Goal: Check status: Check status

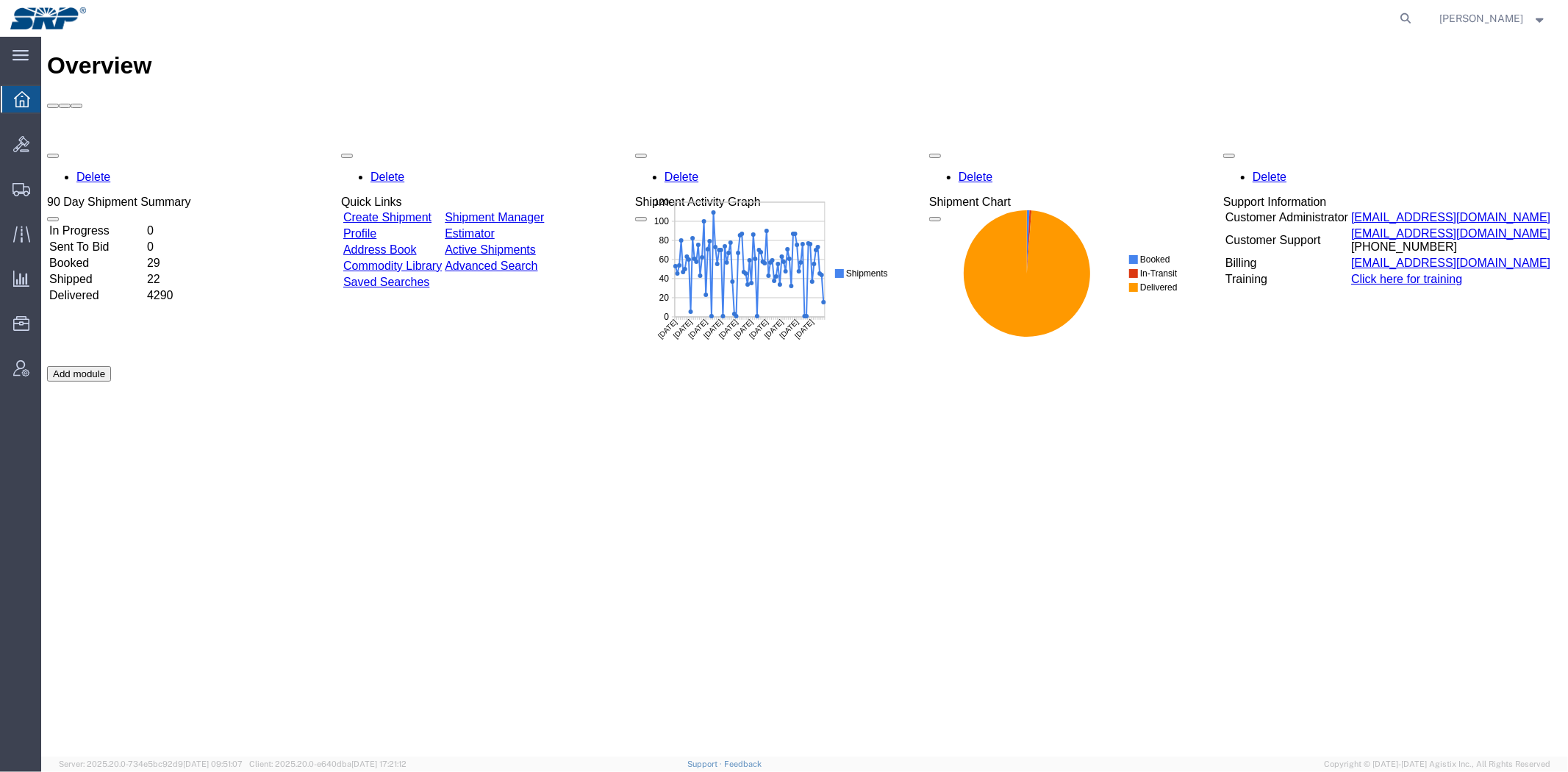
click at [1395, 21] on form at bounding box center [1406, 18] width 24 height 37
click at [1399, 20] on icon at bounding box center [1406, 19] width 21 height 21
click at [1334, 22] on input "search" at bounding box center [1171, 19] width 447 height 36
paste input "8200043875"
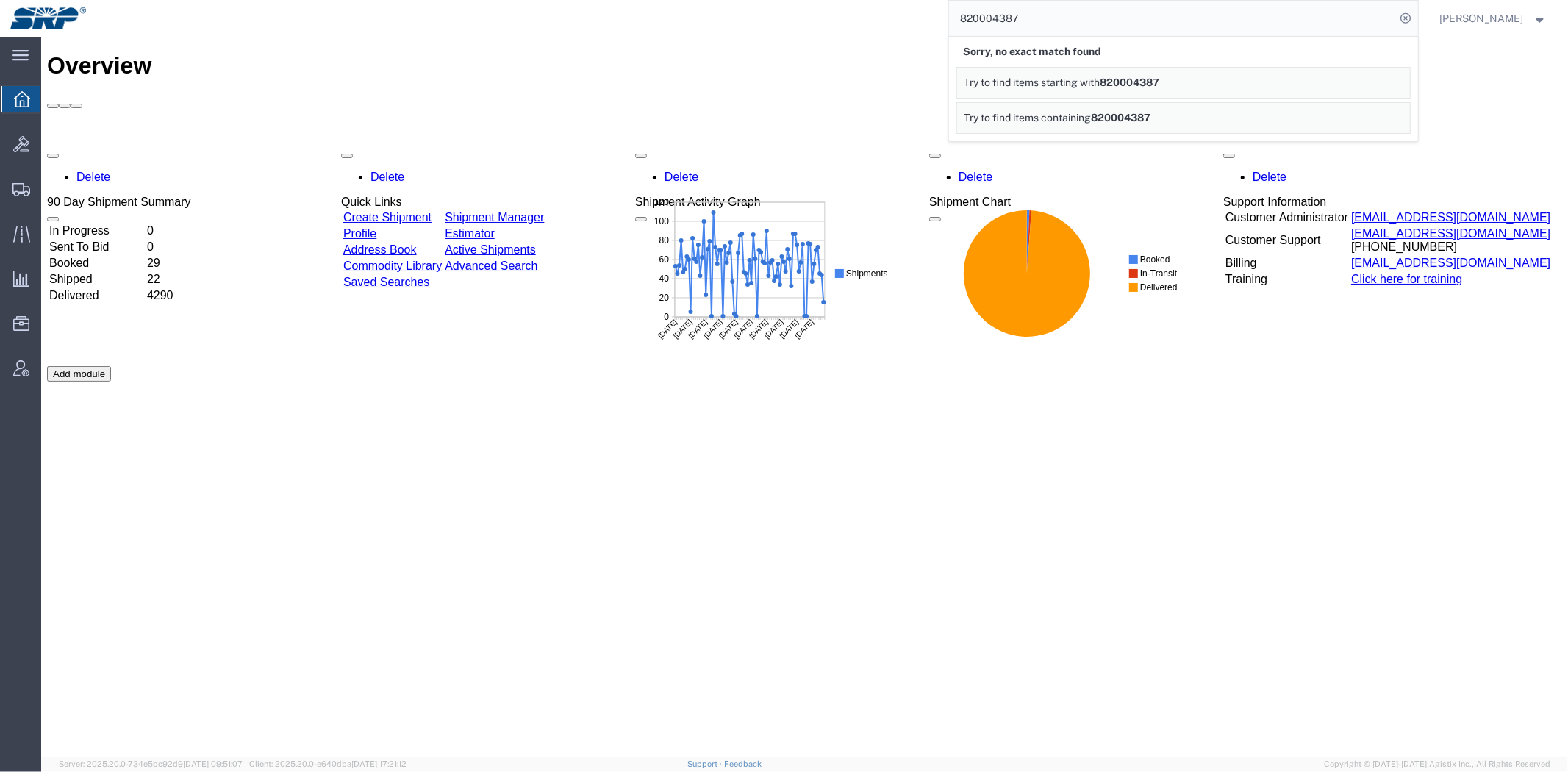
drag, startPoint x: 1131, startPoint y: 54, endPoint x: 347, endPoint y: 45, distance: 784.1
paste input "7"
type input "8200043877"
click at [8, 143] on div at bounding box center [22, 144] width 41 height 29
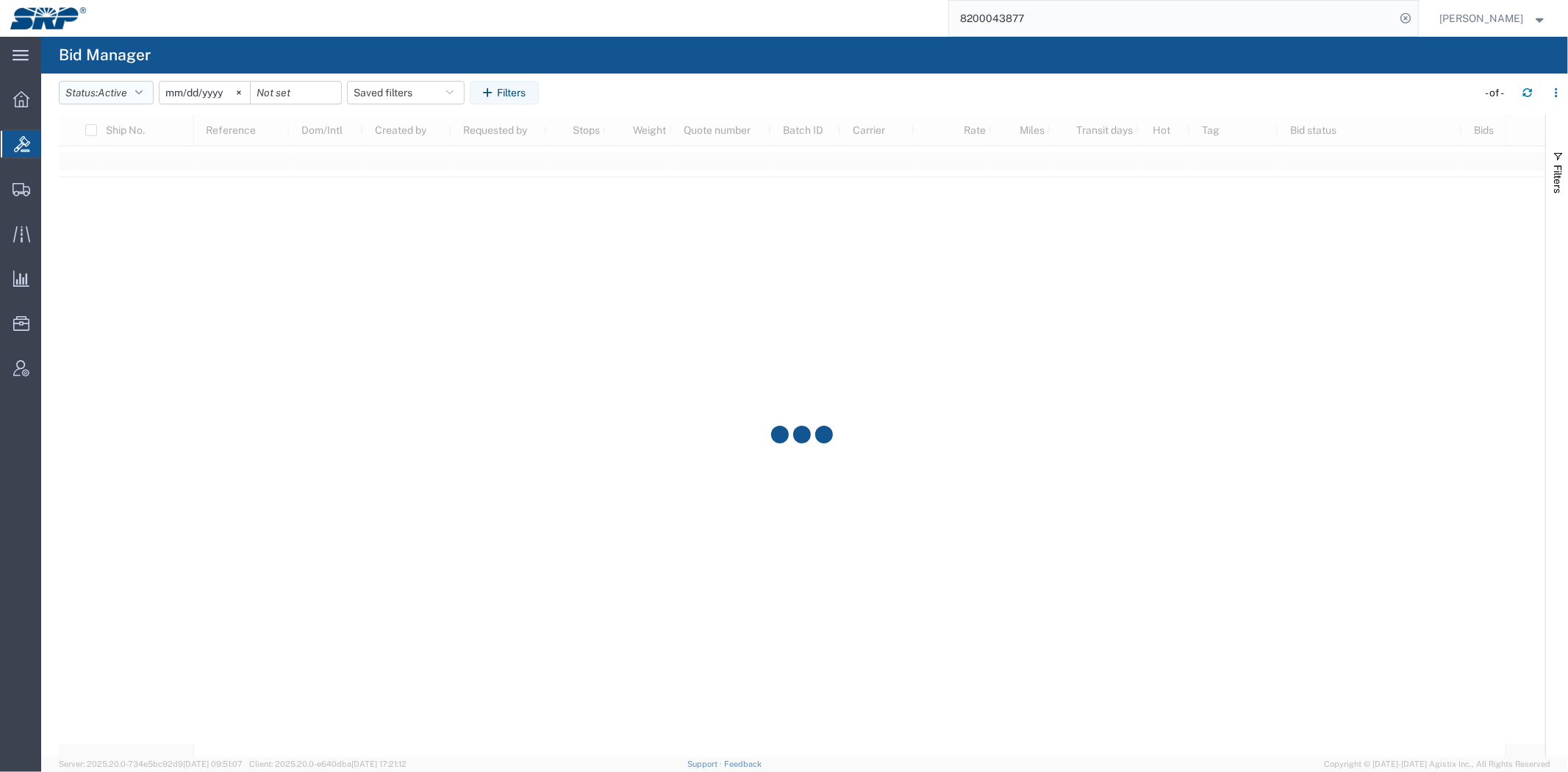
click at [121, 92] on span "Active" at bounding box center [112, 92] width 29 height 12
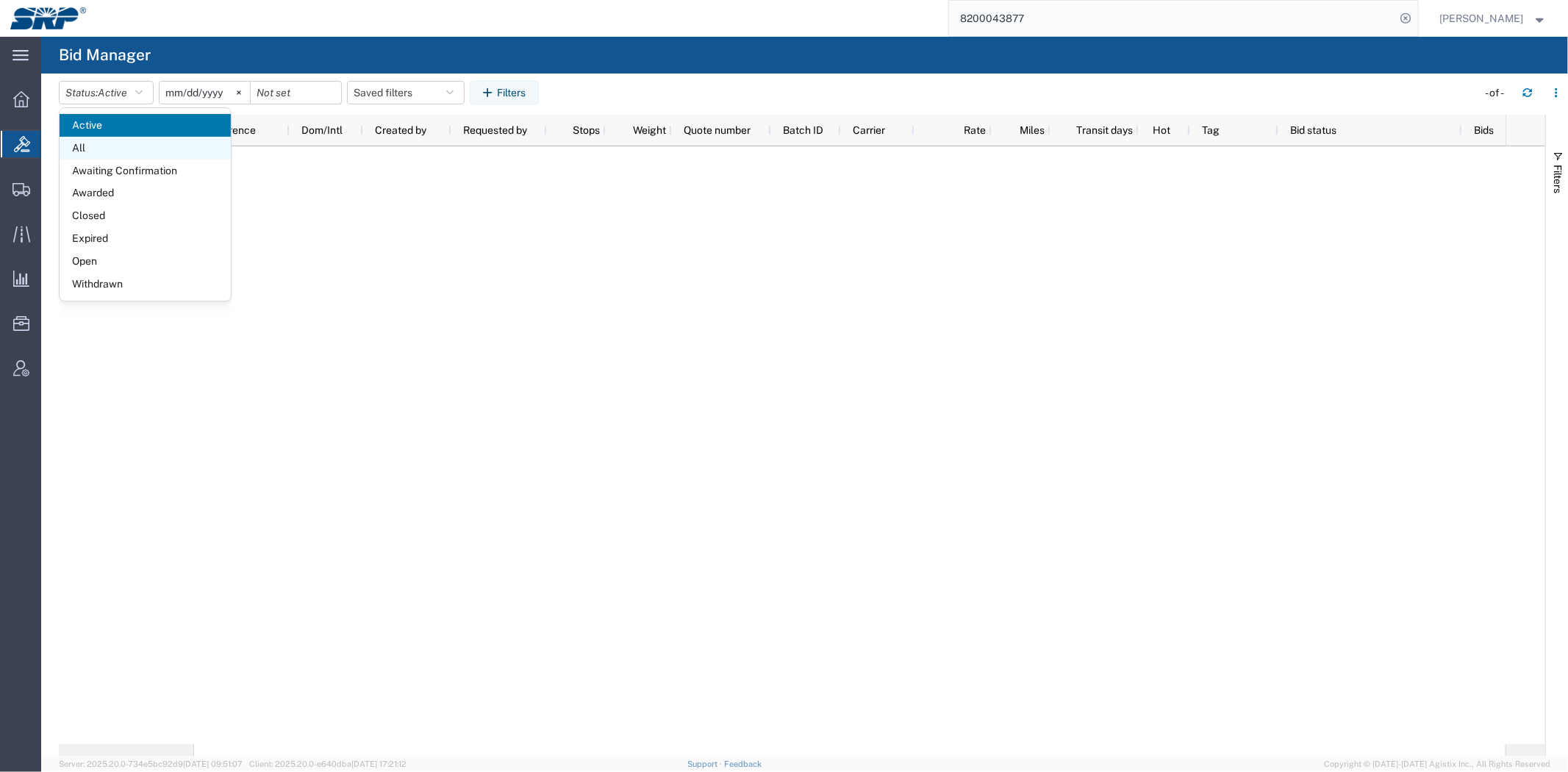
click at [94, 148] on span "All" at bounding box center [145, 148] width 171 height 23
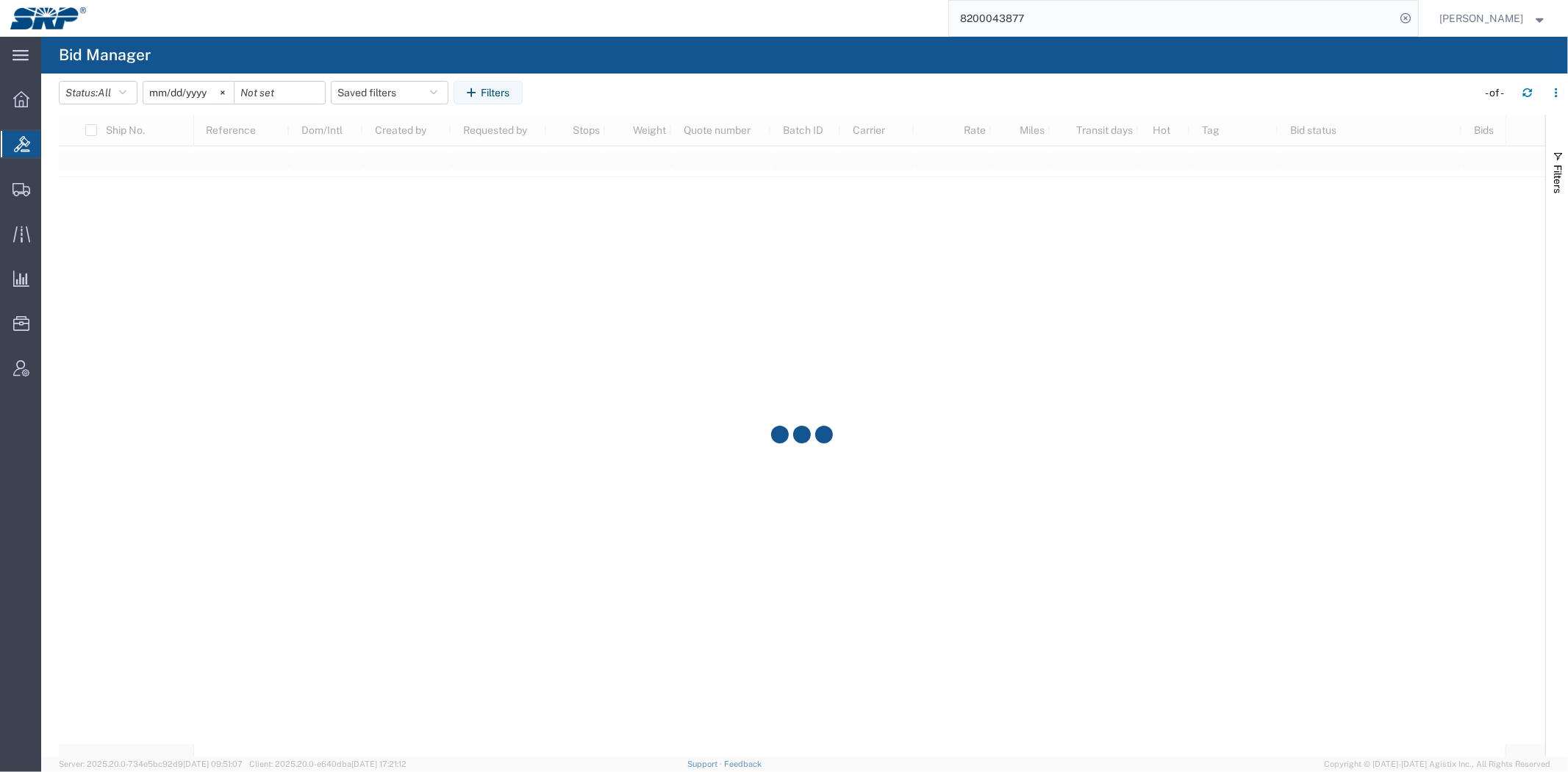
click at [179, 92] on input "[DATE]" at bounding box center [188, 92] width 90 height 22
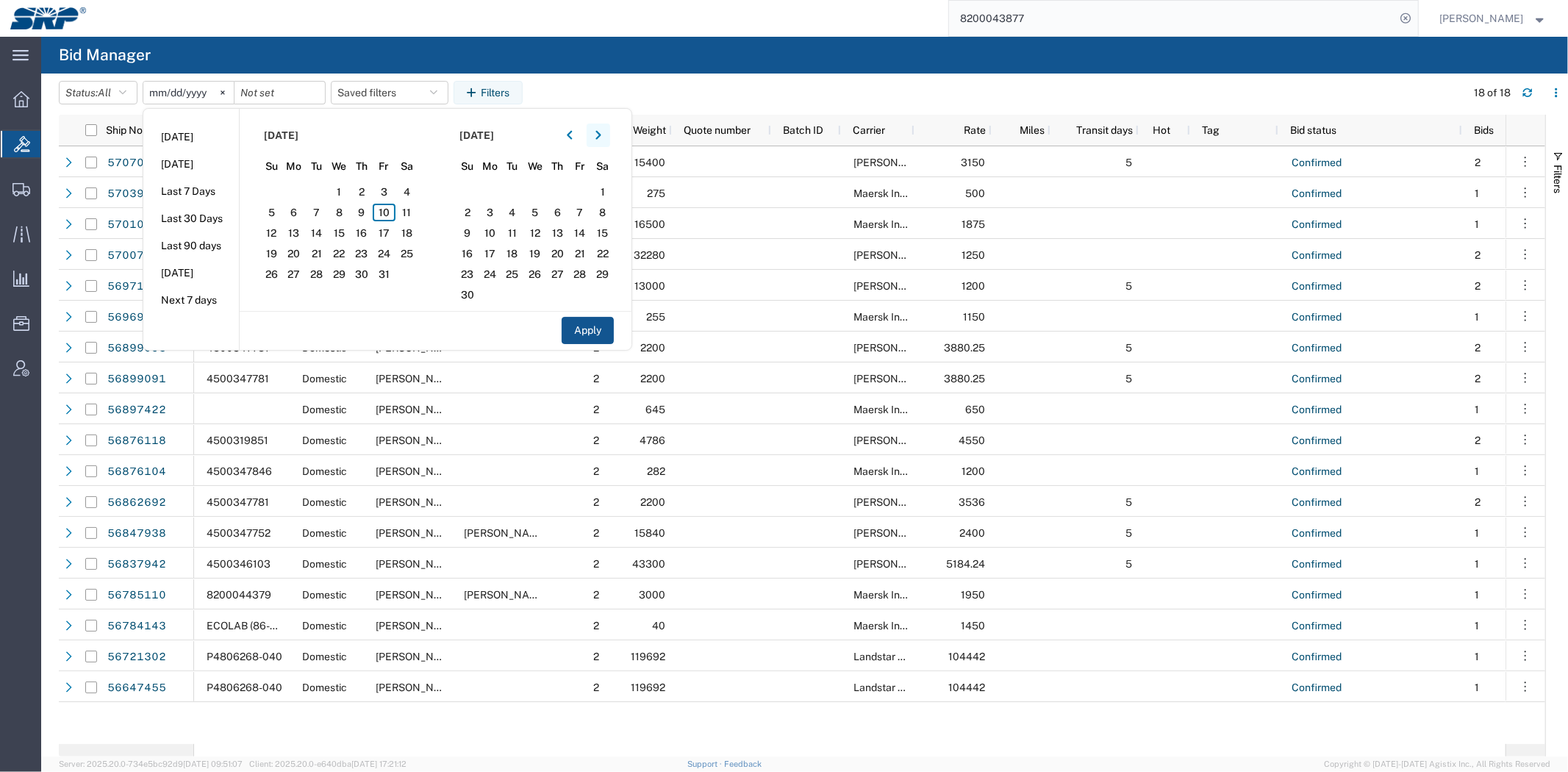
click at [601, 134] on icon "button" at bounding box center [597, 134] width 5 height 8
click at [571, 133] on icon "button" at bounding box center [570, 134] width 6 height 10
click at [302, 211] on span "6" at bounding box center [294, 213] width 23 height 18
click at [393, 211] on span "10" at bounding box center [384, 213] width 23 height 18
click at [595, 331] on button "Apply" at bounding box center [588, 330] width 53 height 27
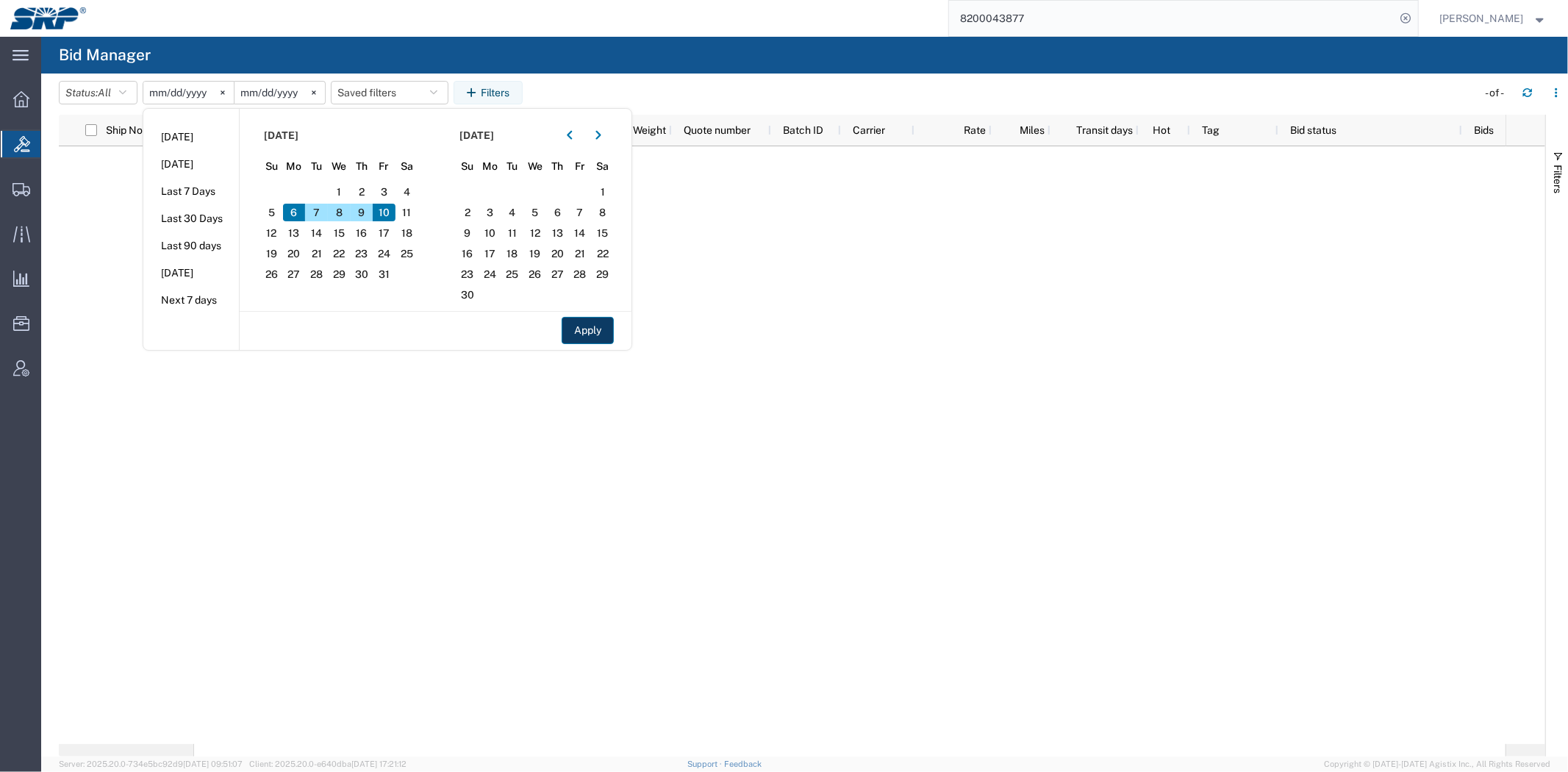
type input "[DATE]"
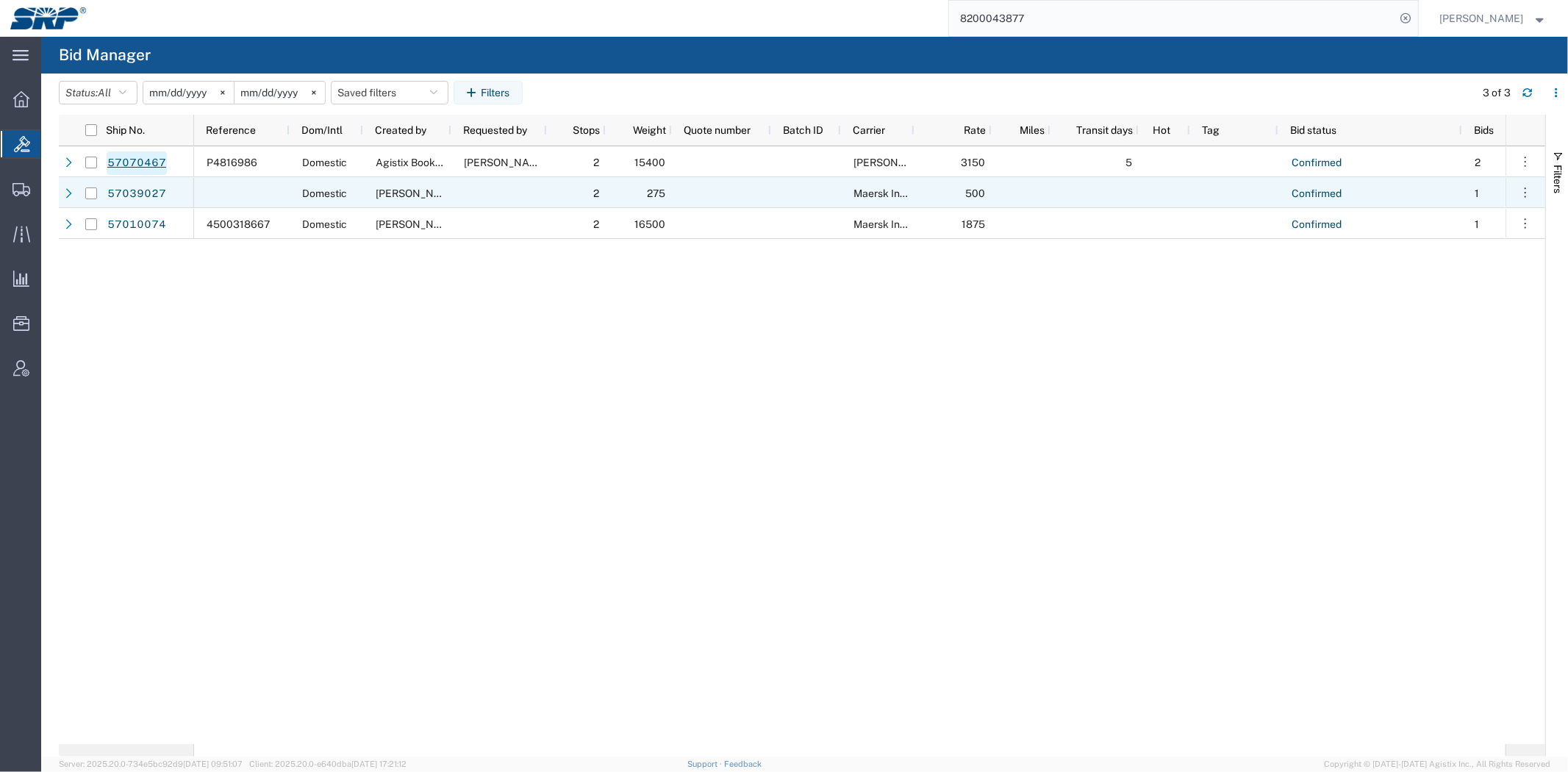
click at [137, 158] on link "57070467" at bounding box center [136, 163] width 60 height 24
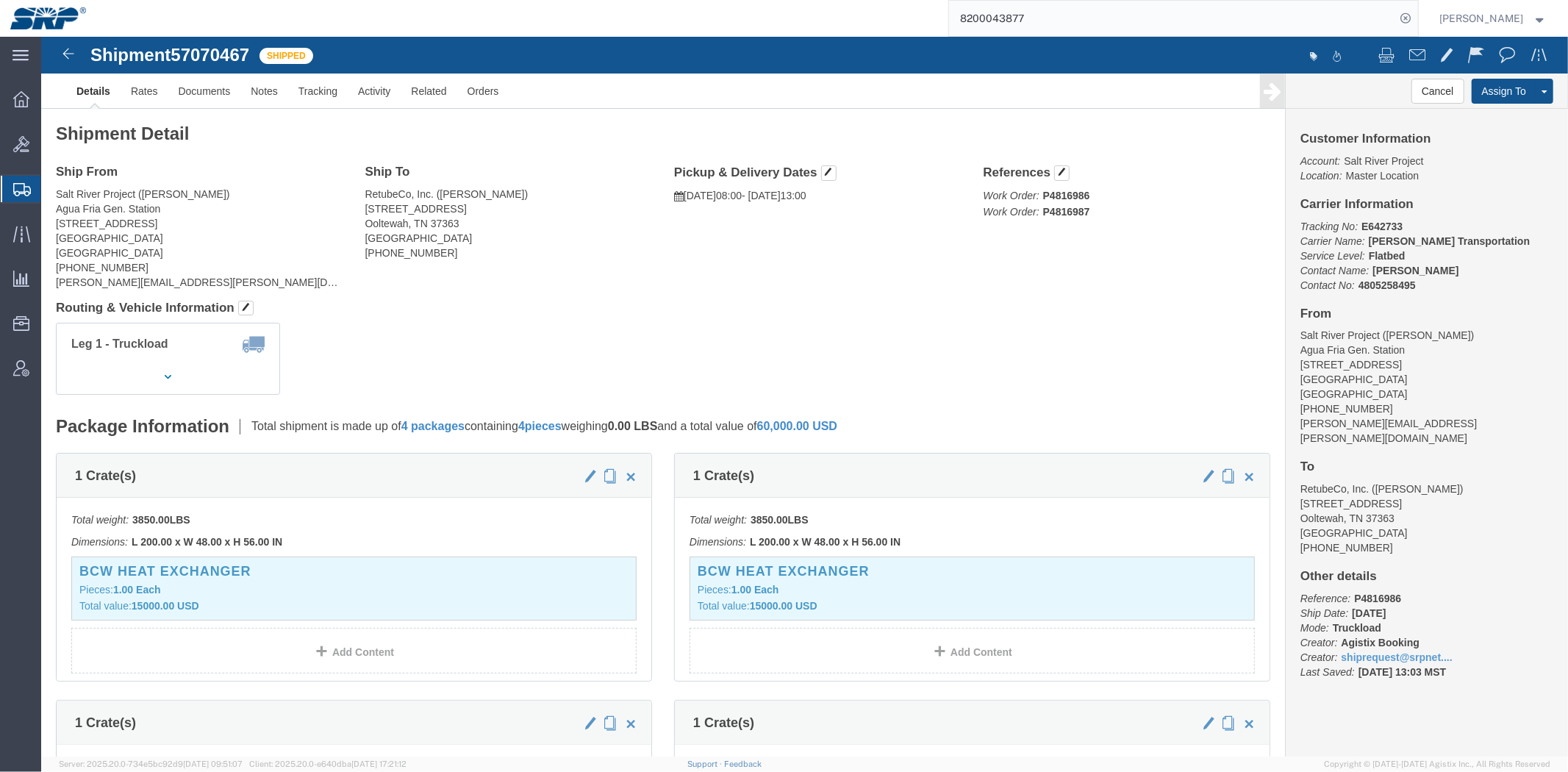
click span "57070467"
copy div "Shipment 57070467 Shipped"
click span "57070467"
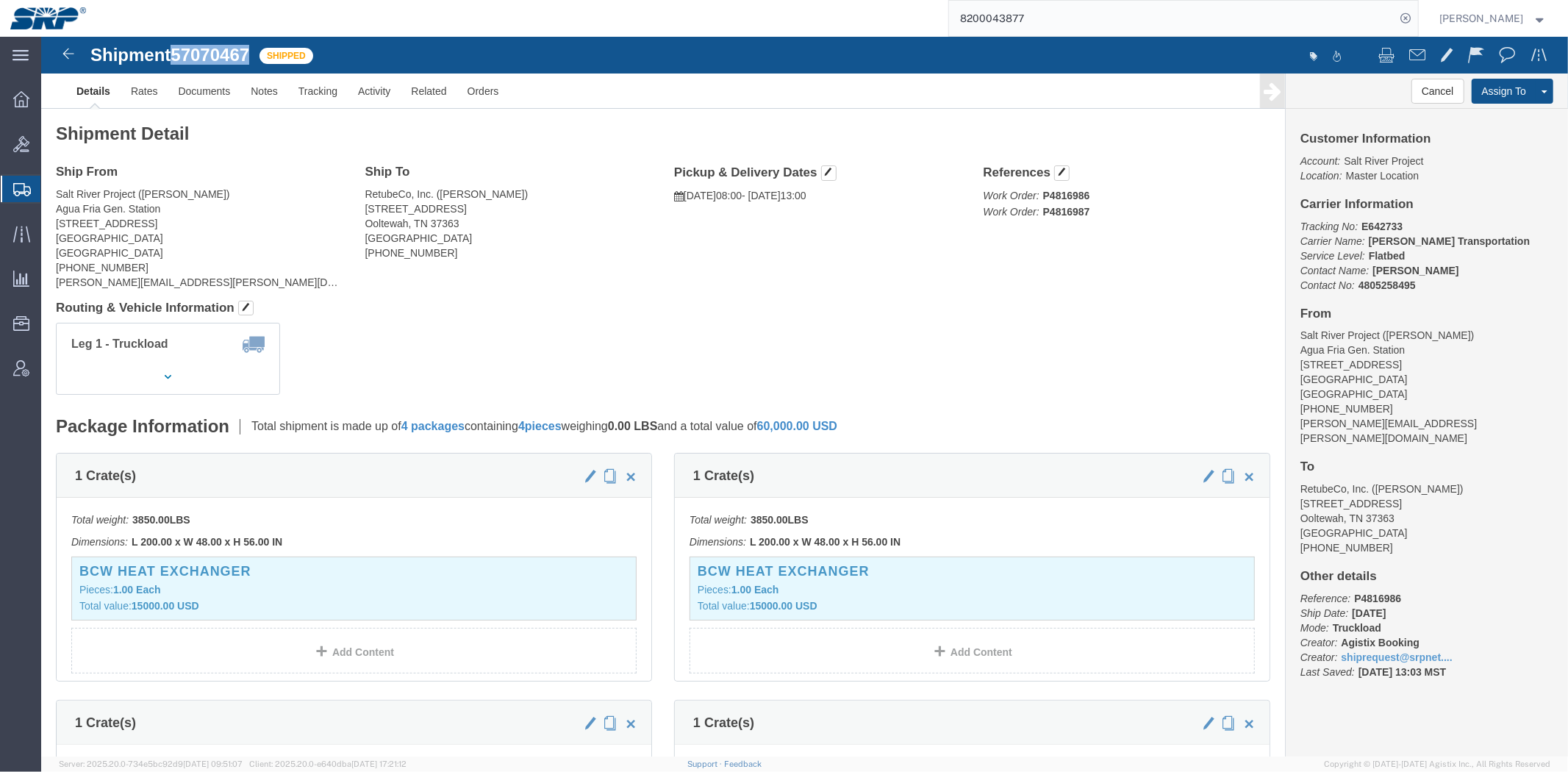
click span "57070467"
click b "P4816986"
